Goal: Task Accomplishment & Management: Manage account settings

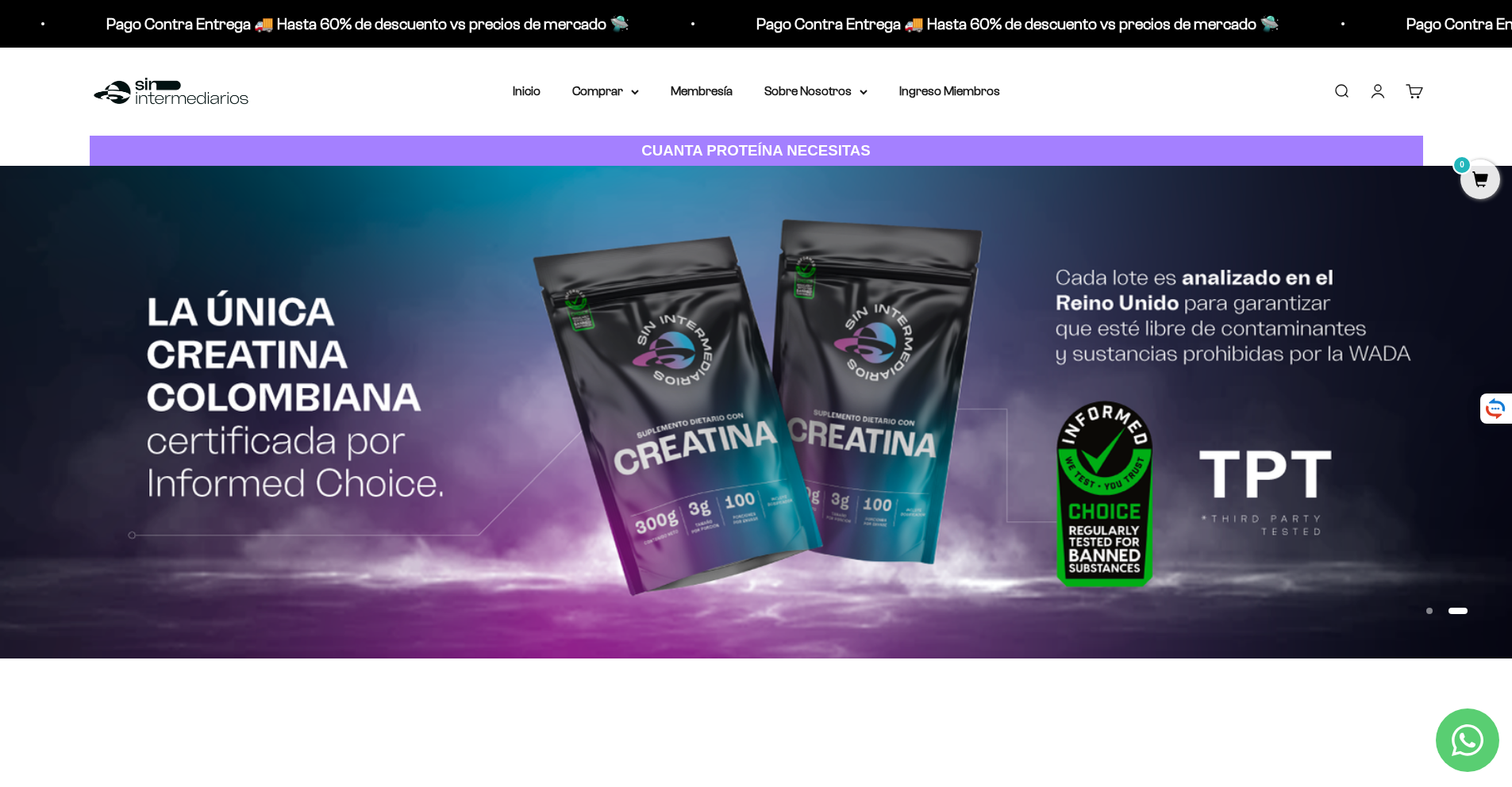
click at [1372, 91] on link "Iniciar sesión" at bounding box center [1378, 90] width 17 height 17
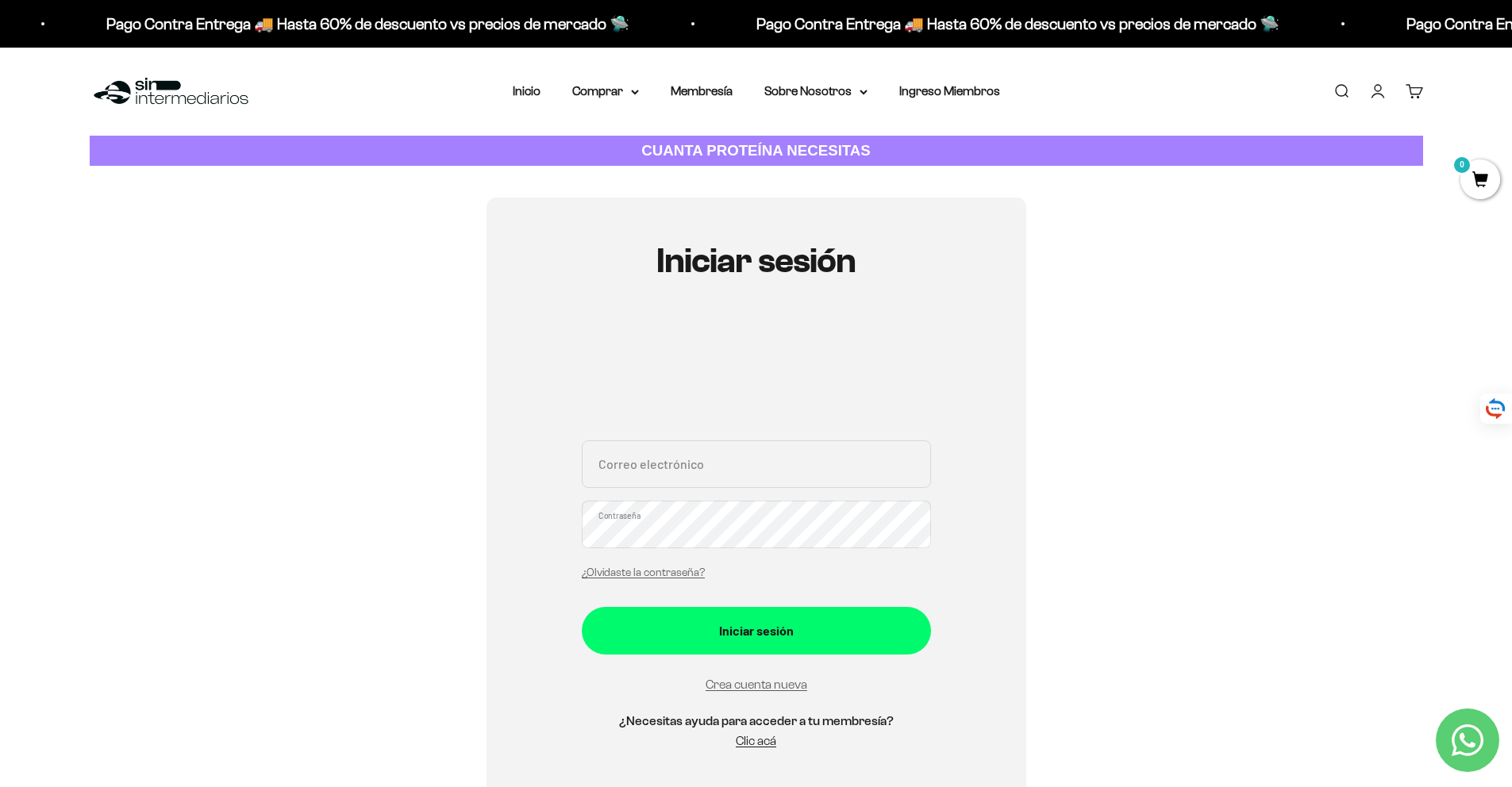
click at [746, 492] on div "Correo electrónico Contraseña ¿Olvidaste la contraseña?" at bounding box center [756, 514] width 349 height 148
click at [757, 479] on input "Correo electrónico" at bounding box center [756, 464] width 349 height 47
type input "jefer.ramirezjrt@hotmail.com"
